Goal: Task Accomplishment & Management: Use online tool/utility

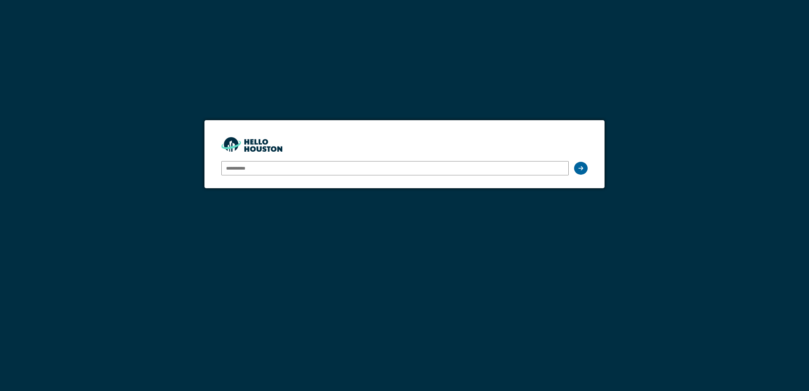
type input "**********"
click at [581, 169] on icon at bounding box center [580, 167] width 5 height 5
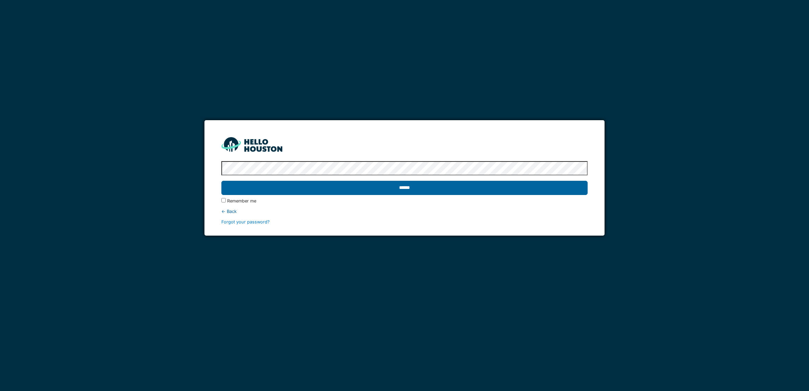
click at [399, 190] on input "******" at bounding box center [404, 188] width 366 height 14
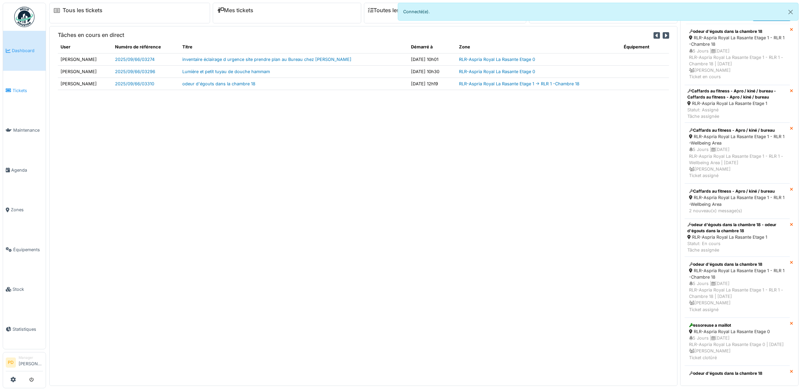
click at [12, 85] on link "Tickets" at bounding box center [24, 91] width 43 height 40
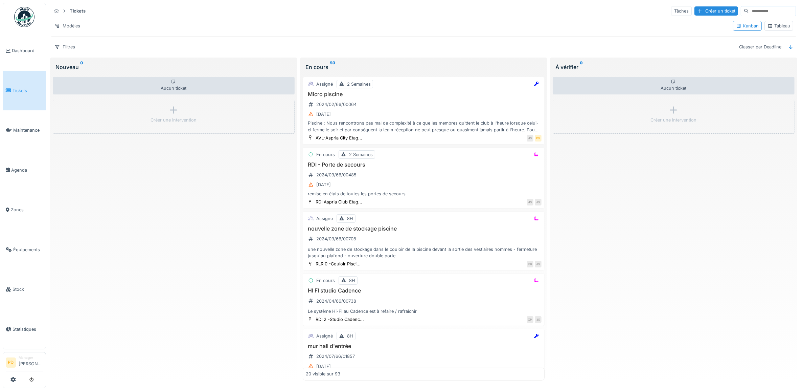
click at [20, 89] on span "Tickets" at bounding box center [28, 90] width 30 height 6
click at [24, 48] on span "Dashboard" at bounding box center [27, 50] width 31 height 6
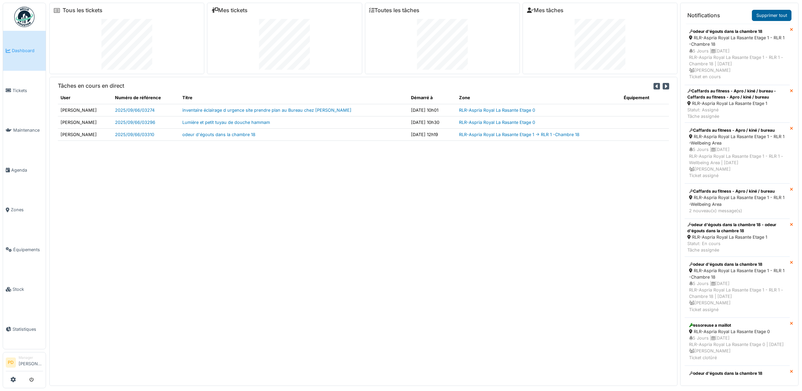
click at [775, 14] on link "Supprimer tout" at bounding box center [772, 15] width 40 height 11
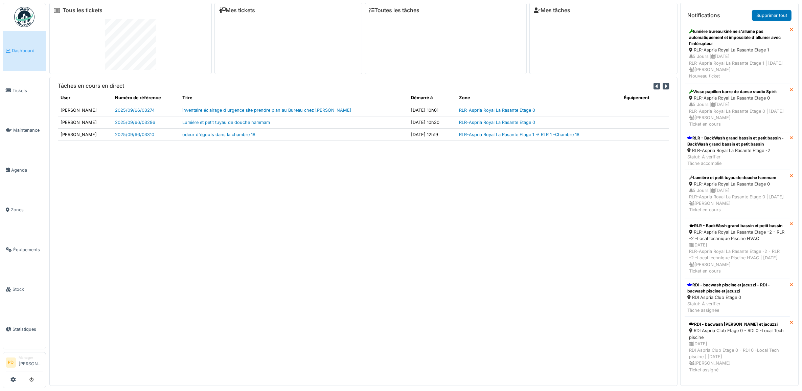
click at [775, 14] on link "Supprimer tout" at bounding box center [772, 15] width 40 height 11
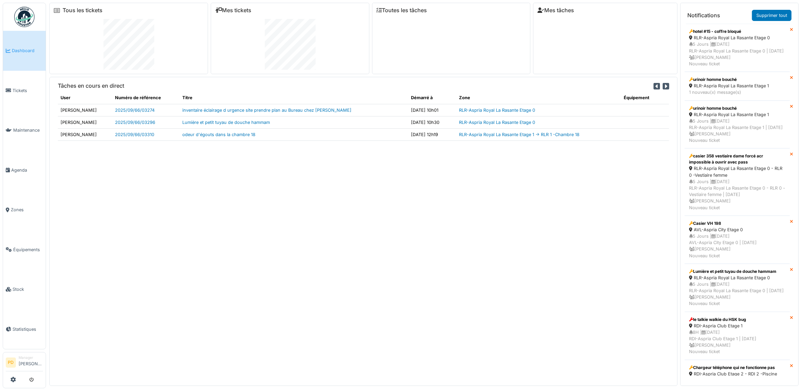
click at [775, 14] on link "Supprimer tout" at bounding box center [772, 15] width 40 height 11
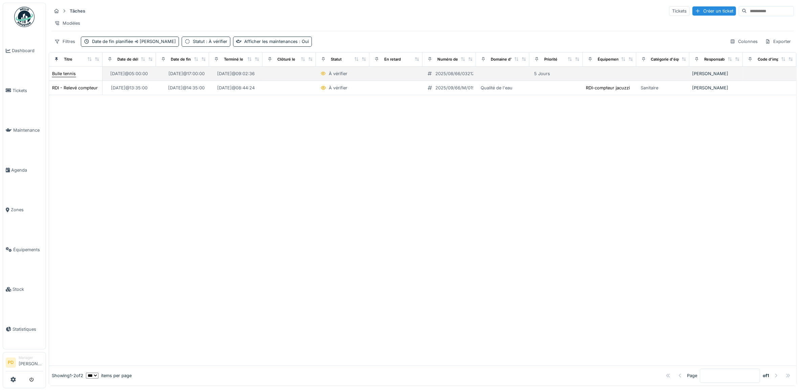
click at [64, 77] on div "Bulle tennis" at bounding box center [64, 73] width 24 height 6
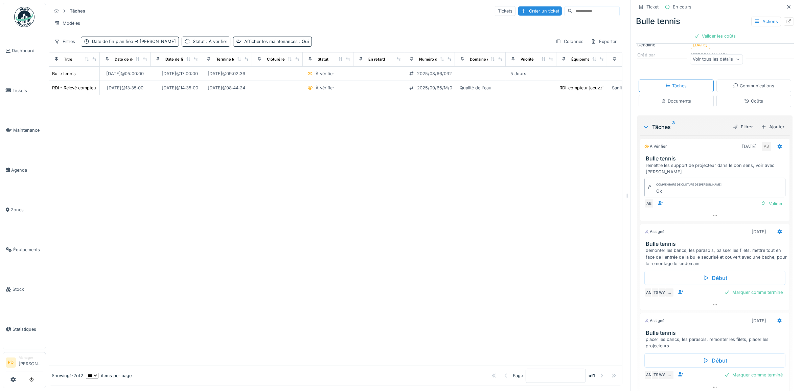
scroll to position [73, 0]
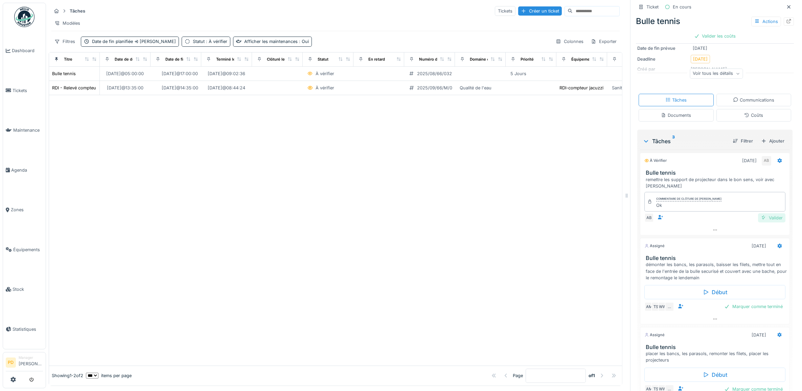
click at [760, 213] on div "Valider" at bounding box center [771, 217] width 27 height 9
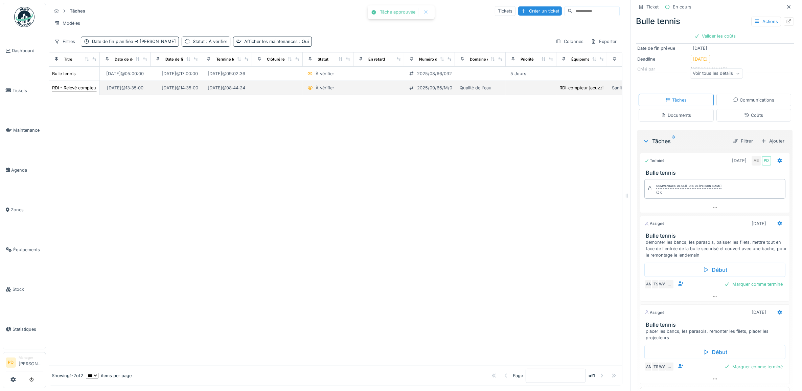
click at [82, 90] on div "RDI - Relevé compteur jacuzzi" at bounding box center [82, 88] width 61 height 6
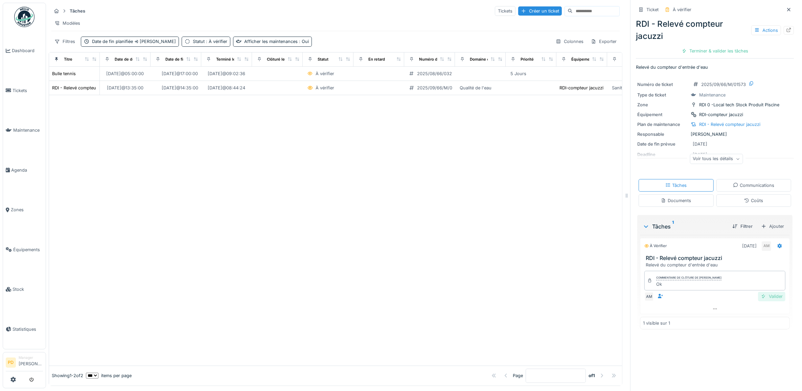
click at [766, 292] on div "Valider" at bounding box center [771, 296] width 27 height 9
click at [711, 46] on div "Clôturer le ticket" at bounding box center [715, 50] width 47 height 9
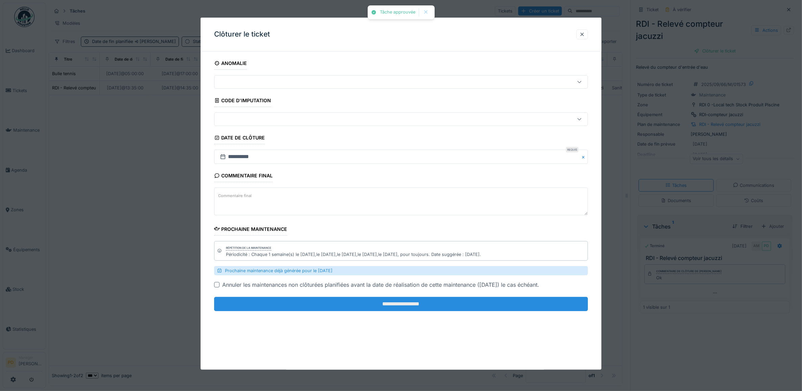
click at [452, 310] on input "**********" at bounding box center [401, 304] width 374 height 14
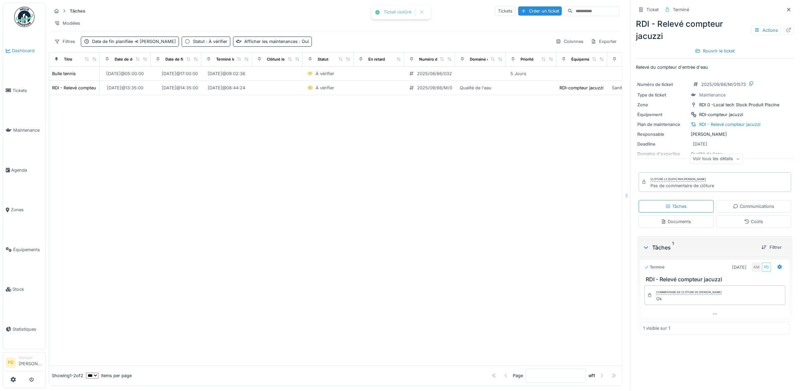
click at [16, 48] on span "Dashboard" at bounding box center [27, 50] width 31 height 6
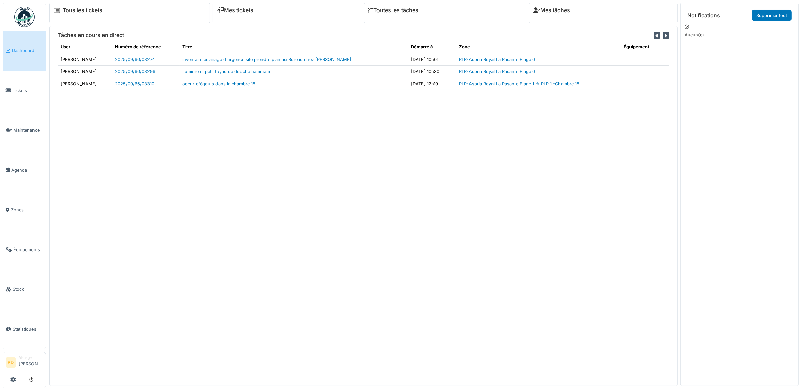
click at [21, 48] on span "Dashboard" at bounding box center [27, 50] width 31 height 6
